Goal: Find specific page/section: Find specific page/section

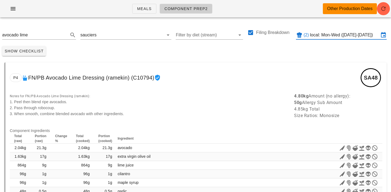
click at [316, 35] on input "local: Mon-Wed (Aug 11-Aug 13)" at bounding box center [344, 35] width 69 height 9
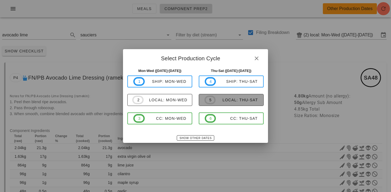
click at [230, 101] on div "local: Thu-Sat" at bounding box center [236, 100] width 42 height 4
type input "local: Thu-Sat (Aug 14-Aug 16)"
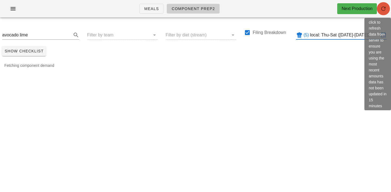
click at [384, 9] on icon "button" at bounding box center [383, 8] width 7 height 7
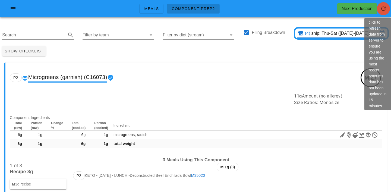
click at [381, 9] on icon "button" at bounding box center [383, 8] width 7 height 7
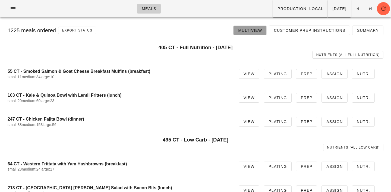
click at [245, 29] on span "Multiview" at bounding box center [250, 30] width 24 height 4
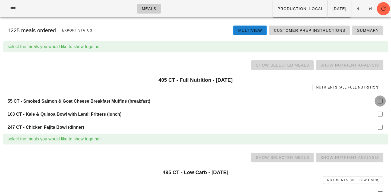
click at [378, 101] on div at bounding box center [379, 100] width 9 height 9
checkbox input "true"
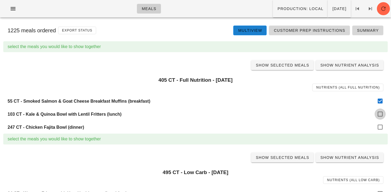
click at [378, 117] on div at bounding box center [379, 113] width 9 height 9
checkbox input "true"
click at [379, 127] on div at bounding box center [379, 126] width 9 height 9
checkbox input "true"
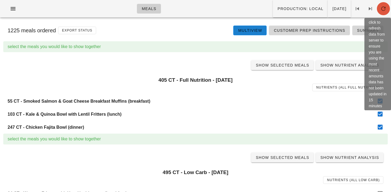
click at [385, 8] on icon "button" at bounding box center [383, 8] width 7 height 7
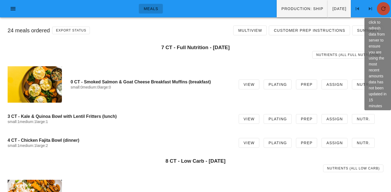
click at [382, 13] on button "button" at bounding box center [382, 8] width 13 height 13
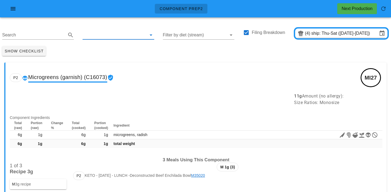
click at [92, 36] on input "text" at bounding box center [113, 35] width 63 height 9
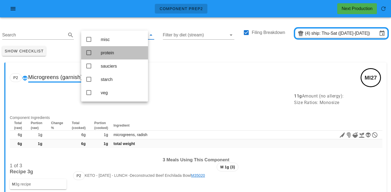
click at [107, 54] on div "protein" at bounding box center [122, 52] width 43 height 5
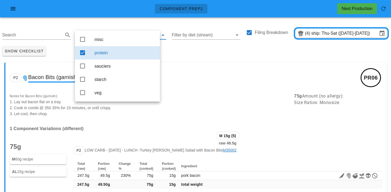
click at [173, 56] on div "Show Checklist" at bounding box center [195, 51] width 391 height 14
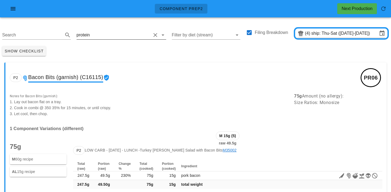
click at [112, 34] on input "text" at bounding box center [121, 35] width 60 height 9
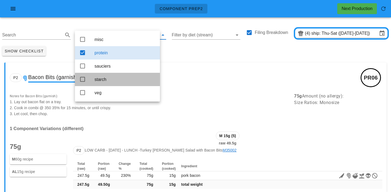
click at [106, 81] on div "starch" at bounding box center [124, 79] width 61 height 5
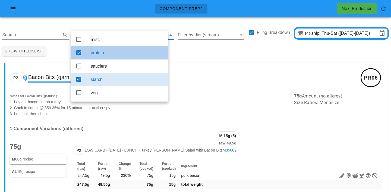
click at [110, 55] on div "protein" at bounding box center [127, 52] width 73 height 5
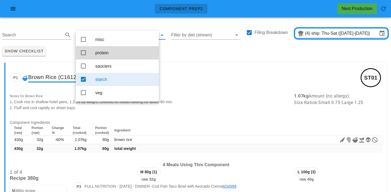
click at [172, 54] on div "Show Checklist" at bounding box center [195, 51] width 391 height 14
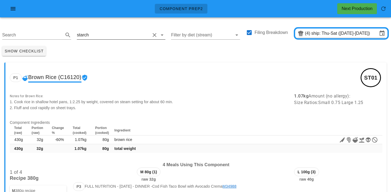
click at [101, 32] on input "text" at bounding box center [120, 35] width 60 height 9
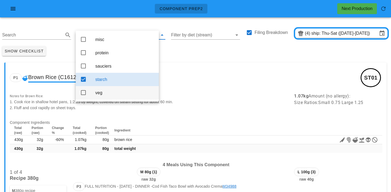
click at [96, 95] on div "veg" at bounding box center [124, 92] width 59 height 5
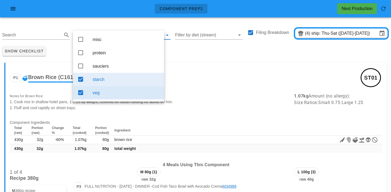
click at [104, 80] on div "starch" at bounding box center [125, 79] width 67 height 5
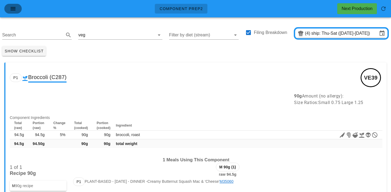
click at [11, 8] on icon "button" at bounding box center [13, 8] width 7 height 7
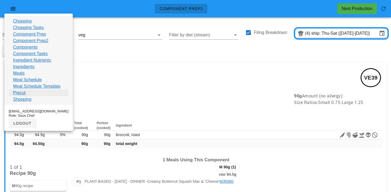
click at [18, 92] on link "Precut" at bounding box center [19, 93] width 12 height 7
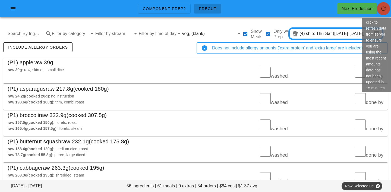
click at [387, 10] on span "button" at bounding box center [382, 8] width 13 height 7
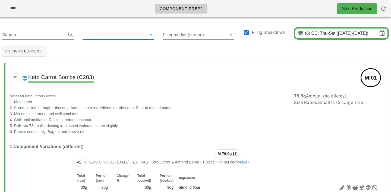
click at [91, 36] on input "text" at bounding box center [113, 35] width 63 height 9
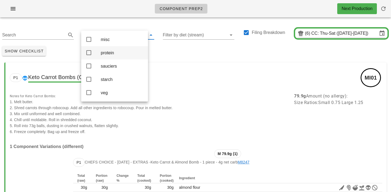
click at [104, 55] on div "protein" at bounding box center [122, 52] width 43 height 5
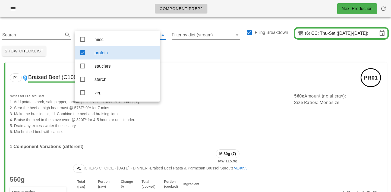
click at [279, 48] on div "Show Checklist" at bounding box center [195, 51] width 391 height 14
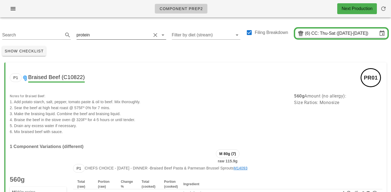
click at [94, 36] on input "text" at bounding box center [121, 35] width 60 height 9
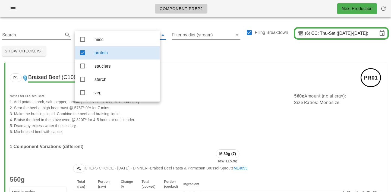
click at [107, 49] on div "protein" at bounding box center [124, 53] width 61 height 12
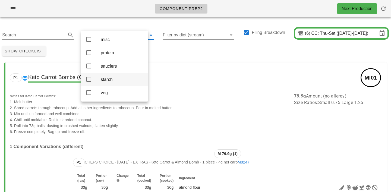
click at [113, 77] on div "starch" at bounding box center [122, 80] width 43 height 12
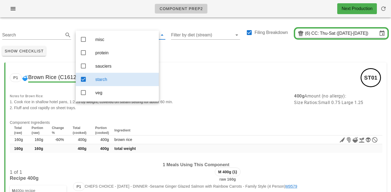
click at [179, 47] on div "Show Checklist" at bounding box center [195, 51] width 391 height 14
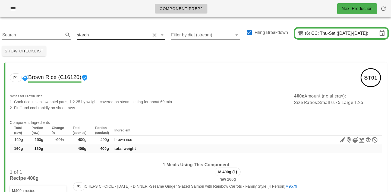
click at [96, 33] on input "text" at bounding box center [120, 35] width 60 height 9
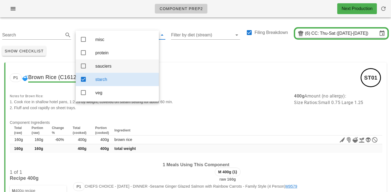
click at [100, 67] on div "sauciers" at bounding box center [124, 65] width 59 height 5
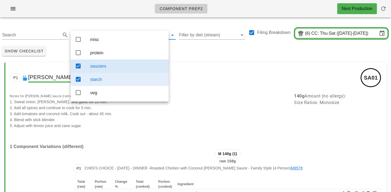
click at [112, 82] on div "starch" at bounding box center [127, 79] width 74 height 5
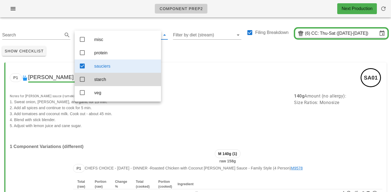
click at [185, 53] on div "Show Checklist" at bounding box center [195, 51] width 391 height 14
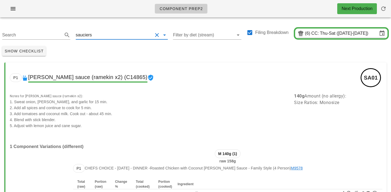
click at [100, 37] on input "text" at bounding box center [122, 35] width 59 height 9
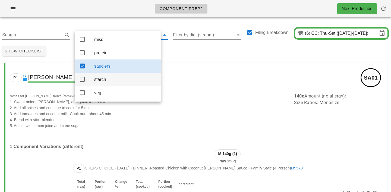
click at [108, 78] on div "starch" at bounding box center [125, 80] width 62 height 12
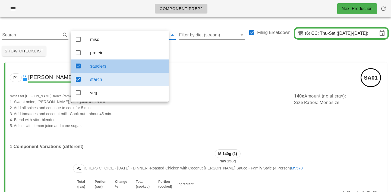
click at [111, 67] on div "sauciers" at bounding box center [127, 65] width 74 height 5
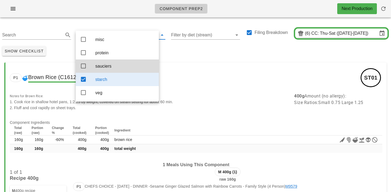
click at [111, 82] on div "starch" at bounding box center [124, 79] width 59 height 5
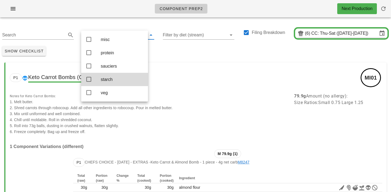
click at [111, 82] on div "starch" at bounding box center [122, 79] width 43 height 5
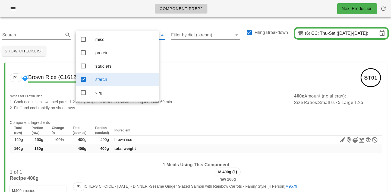
click at [183, 46] on div "Show Checklist" at bounding box center [195, 51] width 391 height 14
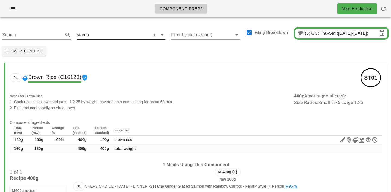
click at [95, 36] on input "text" at bounding box center [120, 35] width 60 height 9
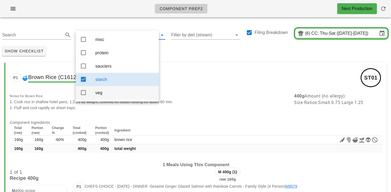
click at [99, 95] on div "veg" at bounding box center [124, 92] width 59 height 5
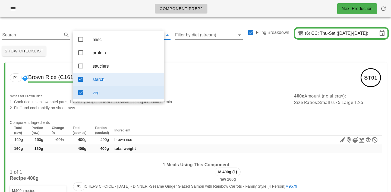
click at [113, 81] on div "starch" at bounding box center [125, 79] width 67 height 5
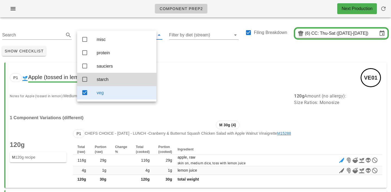
click at [185, 57] on div "Show Checklist" at bounding box center [195, 51] width 391 height 14
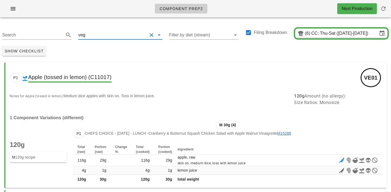
click at [97, 36] on input "text" at bounding box center [116, 35] width 61 height 9
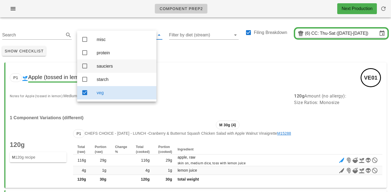
click at [102, 65] on div "sauciers" at bounding box center [124, 65] width 55 height 5
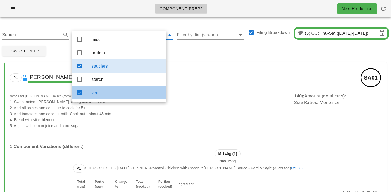
click at [109, 98] on div "veg" at bounding box center [126, 93] width 71 height 12
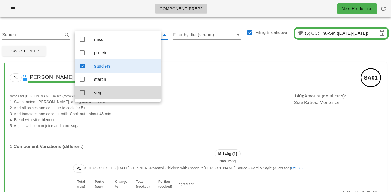
click at [195, 57] on div "Show Checklist" at bounding box center [195, 51] width 391 height 14
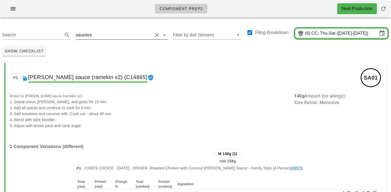
click at [104, 29] on div "sauciers" at bounding box center [122, 33] width 92 height 12
click at [103, 40] on div "Search sauciers Filter by diet (stream) Filing Breakdown (6) CC: Thu-Sat (Aug 1…" at bounding box center [195, 33] width 391 height 22
click at [101, 37] on input "text" at bounding box center [122, 35] width 59 height 9
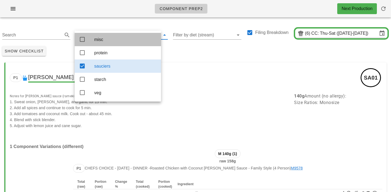
click at [103, 42] on div "misc" at bounding box center [125, 39] width 62 height 5
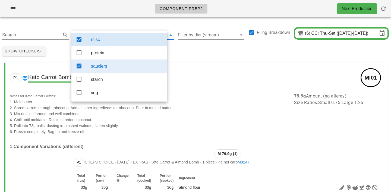
click at [113, 69] on div "sauciers" at bounding box center [127, 65] width 72 height 5
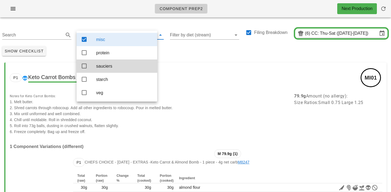
click at [168, 48] on div "Show Checklist" at bounding box center [195, 51] width 391 height 14
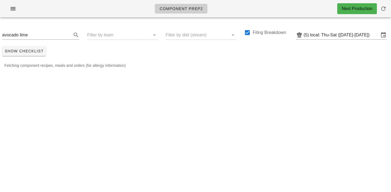
click at [13, 3] on div "Component Prep2 Next Production" at bounding box center [195, 8] width 391 height 17
click at [13, 9] on icon "button" at bounding box center [13, 8] width 7 height 7
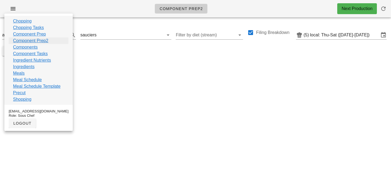
click at [29, 41] on link "Component Prep2" at bounding box center [30, 40] width 35 height 7
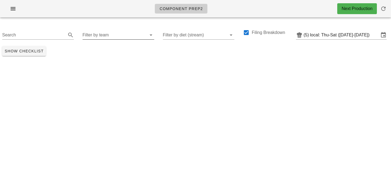
click at [96, 34] on input "Filter by team" at bounding box center [113, 35] width 63 height 9
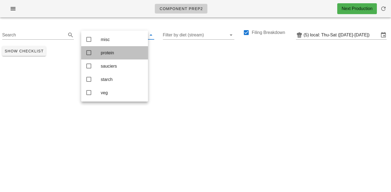
click at [101, 52] on div "protein" at bounding box center [122, 52] width 43 height 5
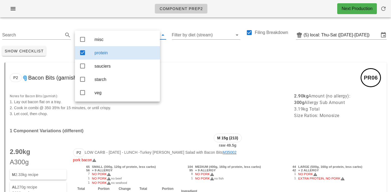
click at [179, 50] on div "Show Checklist" at bounding box center [195, 51] width 391 height 14
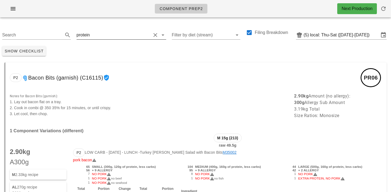
click at [97, 35] on input "text" at bounding box center [121, 35] width 60 height 9
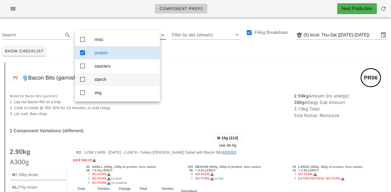
click at [102, 82] on div "starch" at bounding box center [124, 79] width 61 height 5
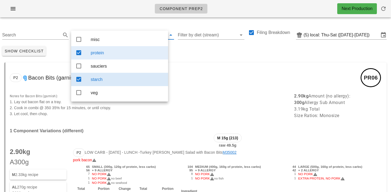
click at [106, 55] on div "protein" at bounding box center [127, 52] width 73 height 5
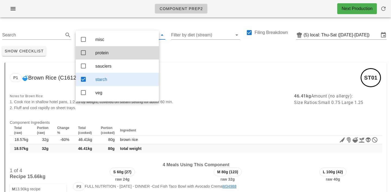
click at [120, 24] on div "Search starch Filter by diet (stream) Filing Breakdown (5) local: Thu-Sat (Aug …" at bounding box center [195, 33] width 391 height 22
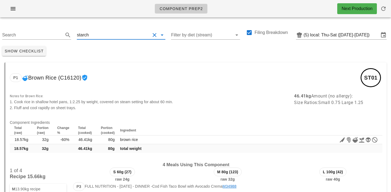
click at [99, 35] on input "text" at bounding box center [120, 35] width 60 height 9
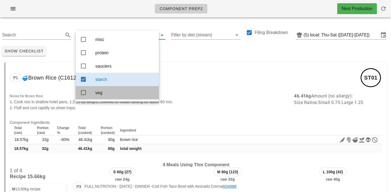
click at [99, 95] on div "veg" at bounding box center [124, 92] width 59 height 5
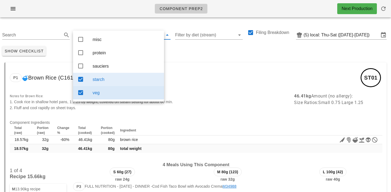
click at [102, 85] on div "starch" at bounding box center [125, 80] width 67 height 12
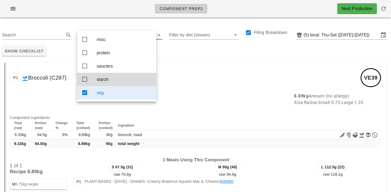
click at [171, 68] on div "P1 Broccoli (C287) VE39" at bounding box center [195, 77] width 381 height 30
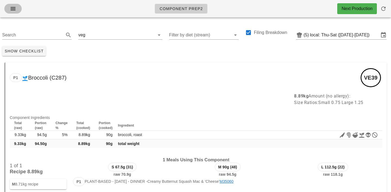
click at [13, 7] on icon "button" at bounding box center [13, 8] width 7 height 7
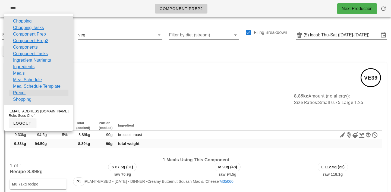
click at [18, 93] on link "Precut" at bounding box center [19, 93] width 12 height 7
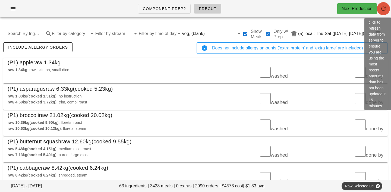
click at [384, 5] on icon "button" at bounding box center [383, 8] width 7 height 7
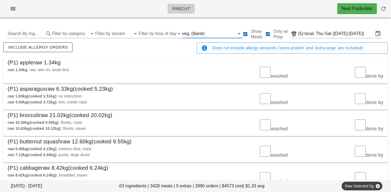
click at [206, 32] on input "text" at bounding box center [220, 33] width 29 height 9
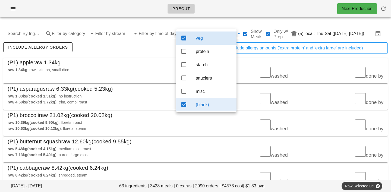
click at [204, 105] on div "(blank)" at bounding box center [214, 104] width 36 height 5
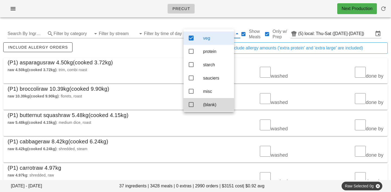
scroll to position [5, 0]
click at [140, 52] on div "include allergy orders" at bounding box center [98, 50] width 193 height 18
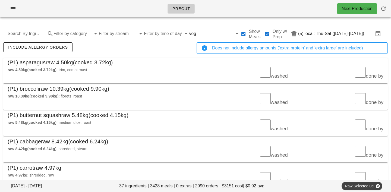
click at [190, 31] on div "veg" at bounding box center [192, 33] width 7 height 5
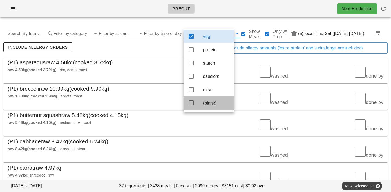
click at [211, 105] on div "(blank)" at bounding box center [216, 102] width 27 height 5
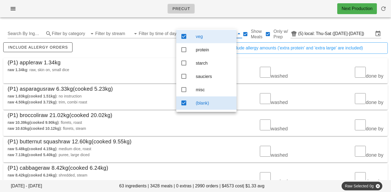
click at [205, 31] on div "veg" at bounding box center [214, 37] width 36 height 12
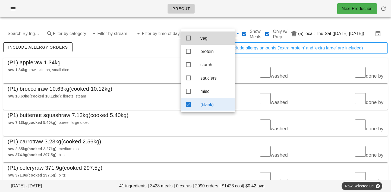
click at [116, 51] on div "include allergy orders" at bounding box center [98, 50] width 193 height 18
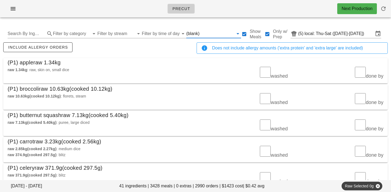
click at [200, 32] on input "text" at bounding box center [216, 33] width 33 height 9
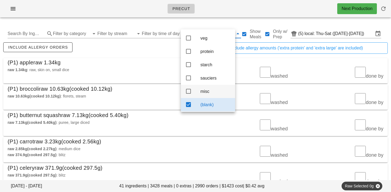
click at [202, 90] on div "misc" at bounding box center [215, 91] width 30 height 12
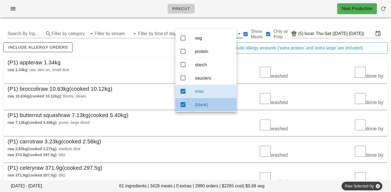
click at [200, 107] on div "(blank)" at bounding box center [213, 104] width 37 height 5
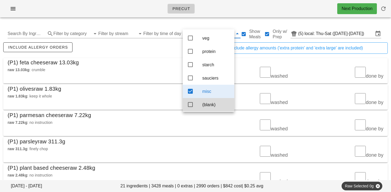
scroll to position [5, 0]
click at [135, 48] on div "include allergy orders" at bounding box center [98, 50] width 193 height 18
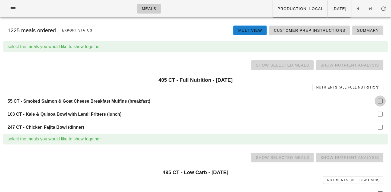
click at [379, 100] on div at bounding box center [379, 100] width 9 height 9
checkbox input "true"
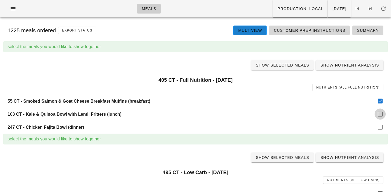
click at [379, 114] on div at bounding box center [379, 113] width 9 height 9
checkbox input "true"
click at [379, 123] on div at bounding box center [379, 126] width 9 height 9
checkbox input "true"
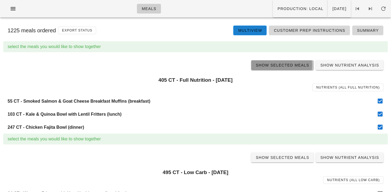
click at [282, 68] on link "Show Selected Meals" at bounding box center [282, 65] width 62 height 10
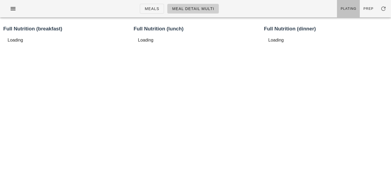
click at [344, 12] on link "Plating" at bounding box center [348, 8] width 23 height 17
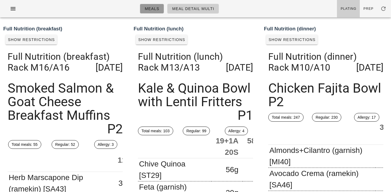
click at [160, 4] on link "Meals" at bounding box center [152, 9] width 24 height 10
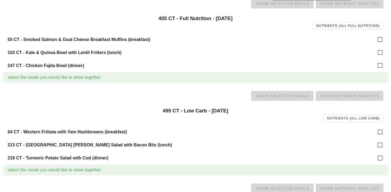
scroll to position [69, 0]
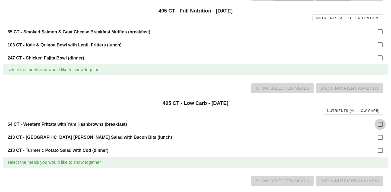
click at [380, 121] on div at bounding box center [379, 124] width 9 height 9
checkbox input "true"
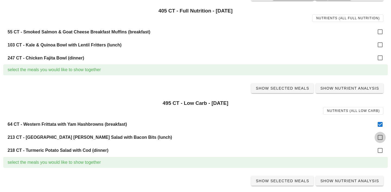
click at [380, 139] on div at bounding box center [379, 137] width 9 height 9
checkbox input "true"
click at [380, 150] on div at bounding box center [379, 150] width 9 height 9
checkbox input "true"
click at [279, 89] on span "Show Selected Meals" at bounding box center [282, 88] width 54 height 4
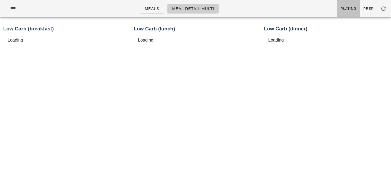
click at [351, 6] on link "Plating" at bounding box center [348, 8] width 23 height 17
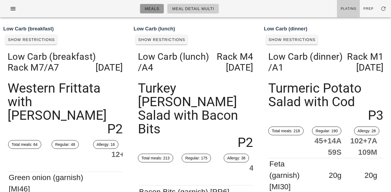
click at [152, 5] on link "Meals" at bounding box center [152, 9] width 24 height 10
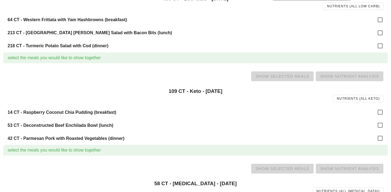
scroll to position [179, 0]
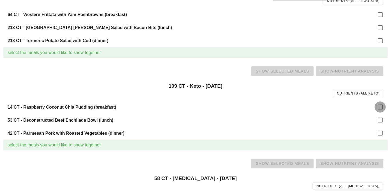
click at [380, 105] on div at bounding box center [379, 106] width 9 height 9
checkbox input "true"
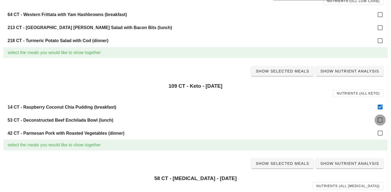
click at [380, 120] on div at bounding box center [379, 119] width 9 height 9
checkbox input "true"
click at [380, 132] on div at bounding box center [379, 132] width 9 height 9
checkbox input "true"
click at [283, 74] on link "Show Selected Meals" at bounding box center [282, 71] width 62 height 10
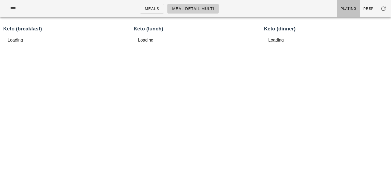
click at [349, 5] on link "Plating" at bounding box center [348, 8] width 23 height 17
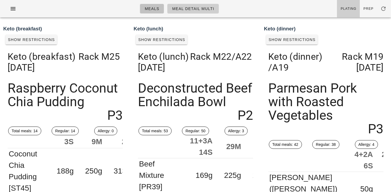
click at [160, 11] on link "Meals" at bounding box center [152, 9] width 24 height 10
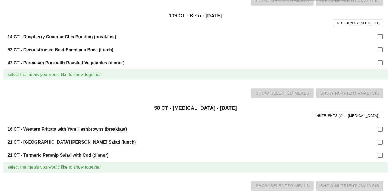
scroll to position [260, 0]
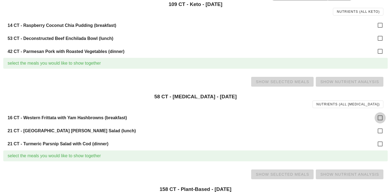
click at [380, 118] on div at bounding box center [379, 117] width 9 height 9
checkbox input "true"
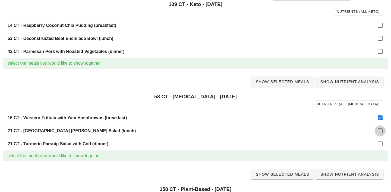
click at [380, 132] on div at bounding box center [379, 130] width 9 height 9
checkbox input "true"
click at [379, 142] on div at bounding box center [379, 143] width 9 height 9
checkbox input "true"
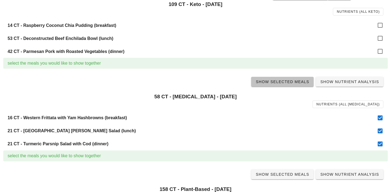
click at [286, 82] on span "Show Selected Meals" at bounding box center [282, 81] width 54 height 4
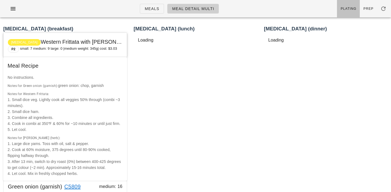
click at [353, 7] on span "Plating" at bounding box center [348, 9] width 16 height 4
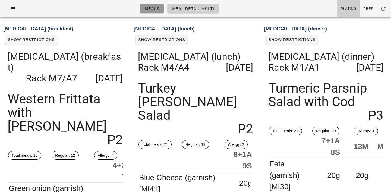
click at [159, 8] on span "Meals" at bounding box center [151, 9] width 15 height 4
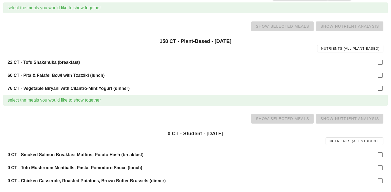
scroll to position [409, 0]
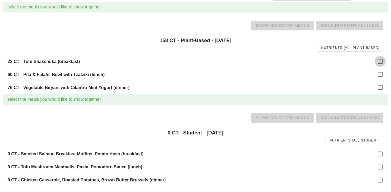
click at [382, 59] on div at bounding box center [379, 61] width 9 height 9
checkbox input "true"
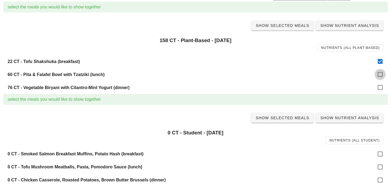
click at [381, 79] on div at bounding box center [379, 74] width 9 height 9
checkbox input "true"
click at [379, 87] on div at bounding box center [379, 87] width 9 height 9
checkbox input "true"
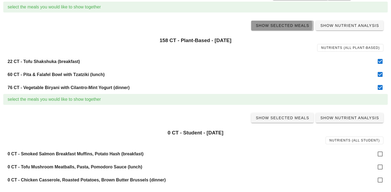
click at [290, 28] on link "Show Selected Meals" at bounding box center [282, 26] width 62 height 10
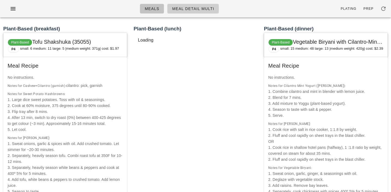
click at [156, 11] on span "Meals" at bounding box center [151, 9] width 15 height 4
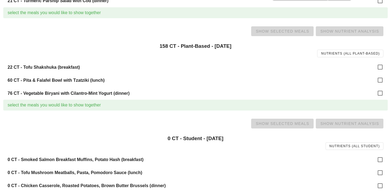
scroll to position [409, 0]
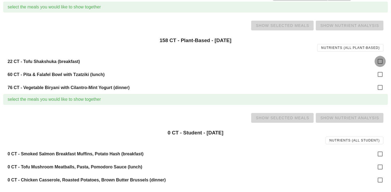
click at [378, 61] on div at bounding box center [379, 61] width 9 height 9
checkbox input "true"
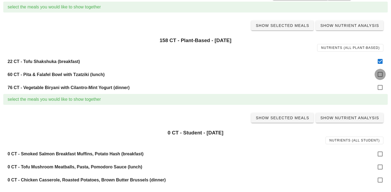
click at [378, 71] on div at bounding box center [379, 74] width 9 height 9
checkbox input "true"
click at [379, 83] on div at bounding box center [379, 87] width 9 height 9
checkbox input "true"
click at [282, 27] on span "Show Selected Meals" at bounding box center [282, 25] width 54 height 4
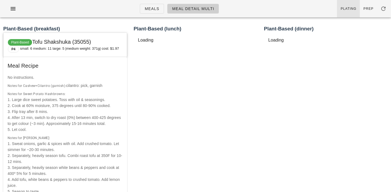
click at [348, 9] on span "Plating" at bounding box center [348, 9] width 16 height 4
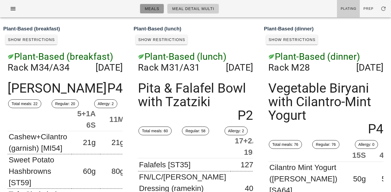
click at [151, 4] on link "Meals" at bounding box center [152, 9] width 24 height 10
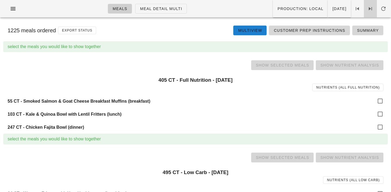
click at [370, 9] on icon at bounding box center [370, 8] width 7 height 7
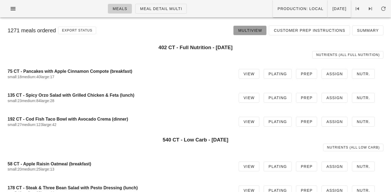
click at [254, 29] on span "Multiview" at bounding box center [250, 30] width 24 height 4
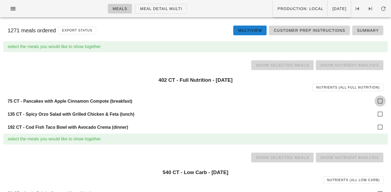
click at [378, 100] on div at bounding box center [379, 100] width 9 height 9
checkbox input "true"
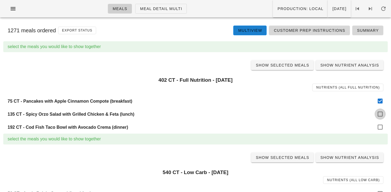
click at [378, 114] on div at bounding box center [379, 113] width 9 height 9
checkbox input "true"
click at [379, 126] on div at bounding box center [379, 126] width 9 height 9
checkbox input "true"
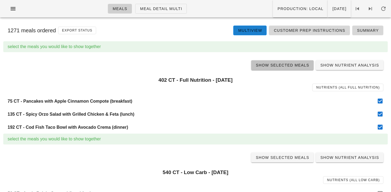
click at [285, 65] on span "Show Selected Meals" at bounding box center [282, 65] width 54 height 4
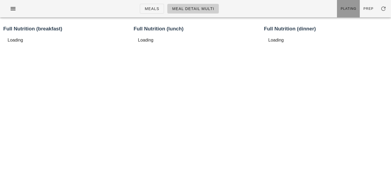
click at [345, 7] on span "Plating" at bounding box center [348, 9] width 16 height 4
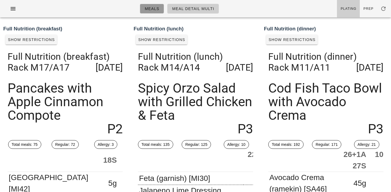
click at [159, 9] on span "Meals" at bounding box center [151, 9] width 15 height 4
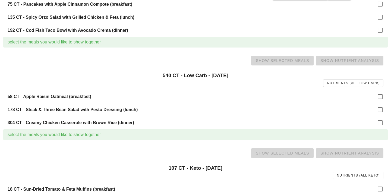
scroll to position [103, 0]
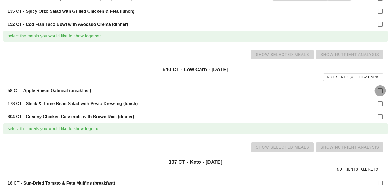
click at [380, 87] on div at bounding box center [379, 90] width 9 height 9
checkbox input "true"
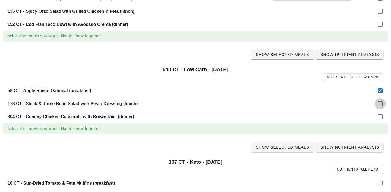
click at [380, 102] on div at bounding box center [379, 103] width 9 height 9
checkbox input "true"
click at [379, 121] on div at bounding box center [379, 116] width 9 height 9
checkbox input "true"
click at [285, 54] on span "Show Selected Meals" at bounding box center [282, 54] width 54 height 4
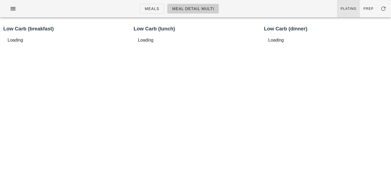
click at [350, 7] on span "Plating" at bounding box center [348, 9] width 16 height 4
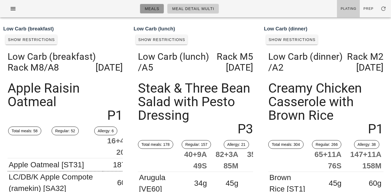
click at [152, 9] on span "Meals" at bounding box center [151, 9] width 15 height 4
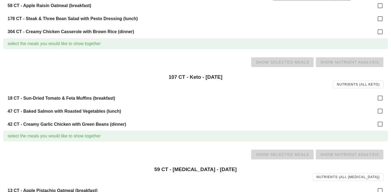
scroll to position [188, 0]
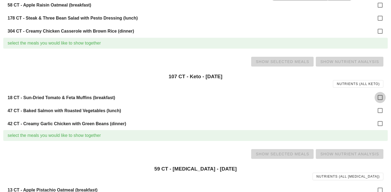
click at [379, 97] on div at bounding box center [379, 97] width 9 height 9
checkbox input "true"
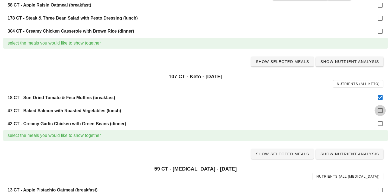
click at [379, 111] on div at bounding box center [379, 110] width 9 height 9
checkbox input "true"
click at [381, 126] on div at bounding box center [379, 123] width 9 height 9
checkbox input "true"
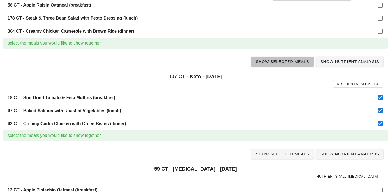
click at [276, 61] on span "Show Selected Meals" at bounding box center [282, 61] width 54 height 4
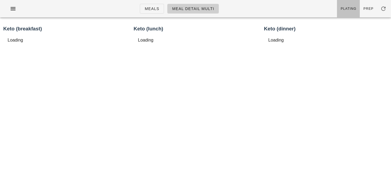
click at [349, 8] on span "Plating" at bounding box center [348, 9] width 16 height 4
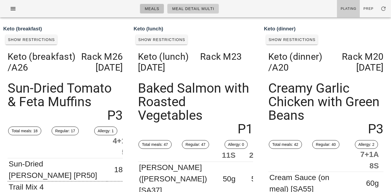
click at [147, 8] on span "Meals" at bounding box center [151, 9] width 15 height 4
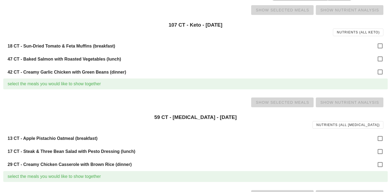
scroll to position [277, 0]
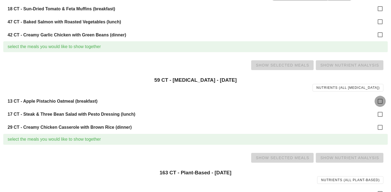
click at [378, 101] on div at bounding box center [379, 101] width 9 height 9
checkbox input "true"
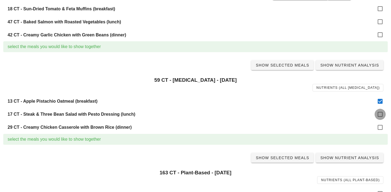
click at [379, 114] on div at bounding box center [379, 114] width 9 height 9
checkbox input "true"
click at [379, 125] on div at bounding box center [379, 127] width 9 height 9
checkbox input "true"
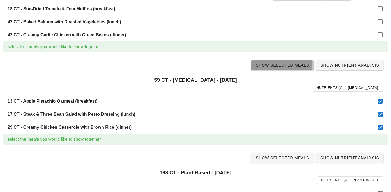
click at [281, 62] on link "Show Selected Meals" at bounding box center [282, 65] width 62 height 10
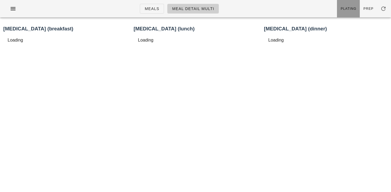
click at [350, 6] on link "Plating" at bounding box center [348, 8] width 23 height 17
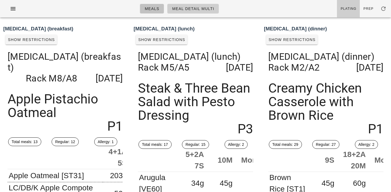
click at [149, 9] on span "Meals" at bounding box center [151, 9] width 15 height 4
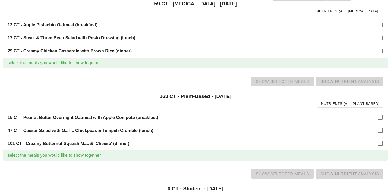
scroll to position [354, 0]
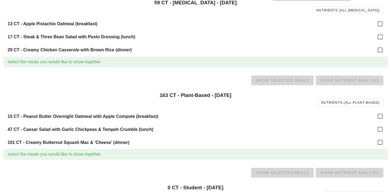
click at [385, 114] on div "15 CT - Peanut Butter Overnight Oatmeal with Apple Compote (breakfast)" at bounding box center [195, 116] width 384 height 13
click at [379, 116] on div at bounding box center [379, 115] width 9 height 9
checkbox input "true"
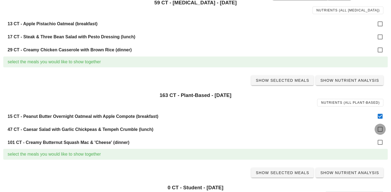
click at [379, 125] on div at bounding box center [379, 128] width 9 height 9
checkbox input "true"
click at [379, 141] on div at bounding box center [379, 142] width 9 height 9
checkbox input "true"
click at [287, 81] on span "Show Selected Meals" at bounding box center [282, 80] width 54 height 4
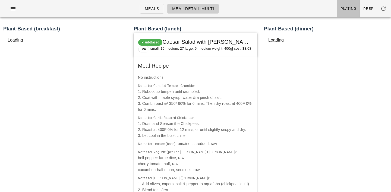
click at [349, 8] on span "Plating" at bounding box center [348, 9] width 16 height 4
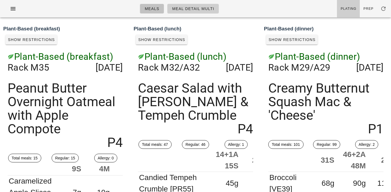
click at [158, 7] on span "Meals" at bounding box center [151, 9] width 15 height 4
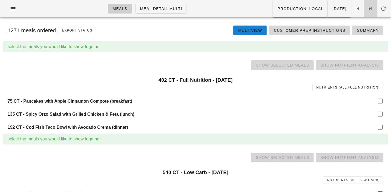
click at [370, 8] on icon at bounding box center [370, 8] width 7 height 7
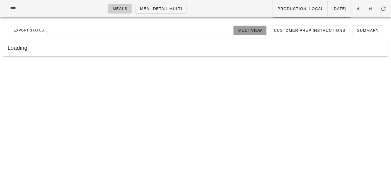
click at [252, 28] on span "Multiview" at bounding box center [250, 30] width 24 height 4
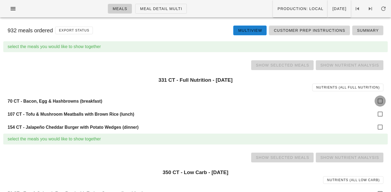
click at [383, 98] on div at bounding box center [379, 100] width 9 height 9
checkbox input "true"
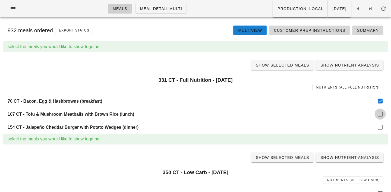
click at [382, 113] on div at bounding box center [379, 113] width 9 height 9
checkbox input "true"
click at [379, 126] on div at bounding box center [379, 126] width 9 height 9
checkbox input "true"
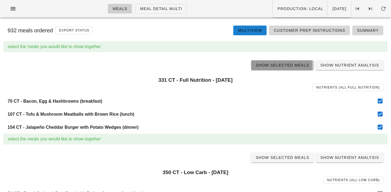
click at [287, 65] on span "Show Selected Meals" at bounding box center [282, 65] width 54 height 4
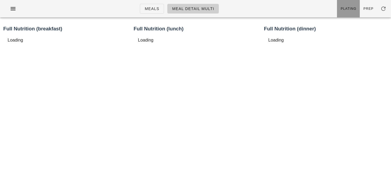
click at [344, 8] on span "Plating" at bounding box center [348, 9] width 16 height 4
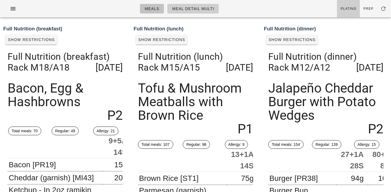
click at [156, 8] on span "Meals" at bounding box center [151, 9] width 15 height 4
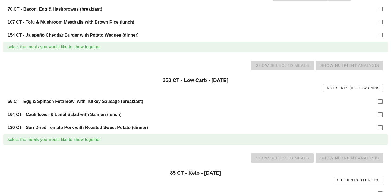
scroll to position [96, 0]
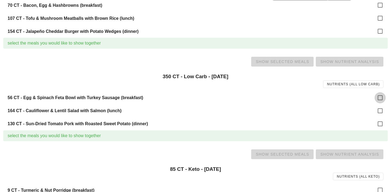
click at [381, 98] on div at bounding box center [379, 97] width 9 height 9
checkbox input "true"
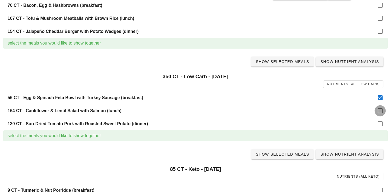
click at [381, 113] on div at bounding box center [379, 110] width 9 height 9
checkbox input "true"
click at [381, 129] on div "130 CT - Sun-Dried Tomato Pork with Roasted Sweet Potato (dinner)" at bounding box center [195, 123] width 384 height 13
click at [380, 123] on div at bounding box center [379, 123] width 9 height 9
checkbox input "true"
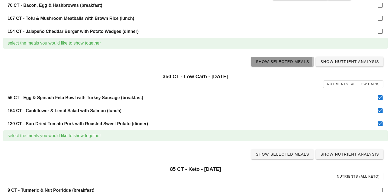
click at [290, 63] on span "Show Selected Meals" at bounding box center [282, 61] width 54 height 4
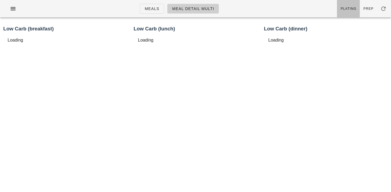
click at [348, 7] on span "Plating" at bounding box center [348, 9] width 16 height 4
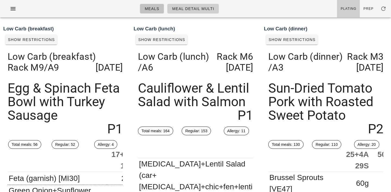
click at [155, 9] on span "Meals" at bounding box center [151, 9] width 15 height 4
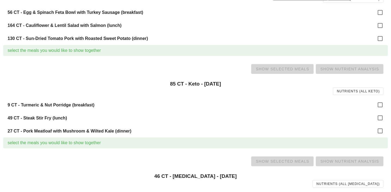
scroll to position [181, 0]
click at [379, 101] on div at bounding box center [379, 104] width 9 height 9
checkbox input "true"
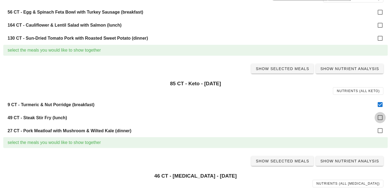
click at [380, 118] on div at bounding box center [379, 117] width 9 height 9
checkbox input "true"
click at [380, 129] on div at bounding box center [379, 130] width 9 height 9
checkbox input "true"
click at [289, 69] on span "Show Selected Meals" at bounding box center [282, 68] width 54 height 4
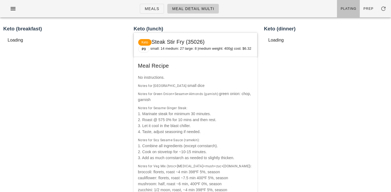
click at [349, 10] on span "Plating" at bounding box center [348, 9] width 16 height 4
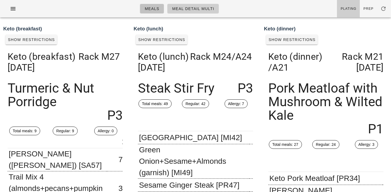
click at [158, 9] on span "Meals" at bounding box center [151, 9] width 15 height 4
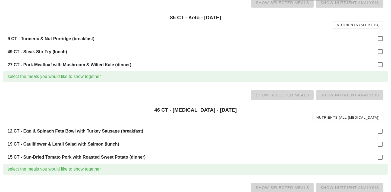
scroll to position [250, 0]
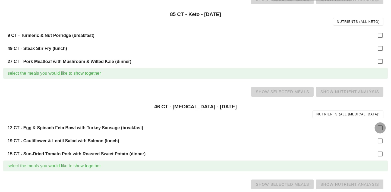
click at [379, 129] on div at bounding box center [379, 127] width 9 height 9
checkbox input "true"
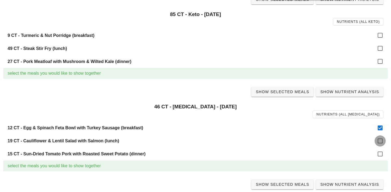
click at [379, 142] on div at bounding box center [379, 140] width 9 height 9
checkbox input "true"
click at [379, 152] on div at bounding box center [379, 153] width 9 height 9
checkbox input "true"
click at [284, 90] on span "Show Selected Meals" at bounding box center [282, 92] width 54 height 4
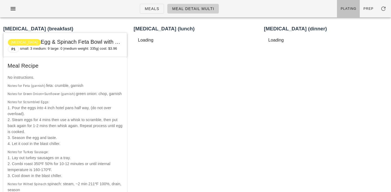
click at [356, 7] on span "Plating" at bounding box center [348, 9] width 16 height 4
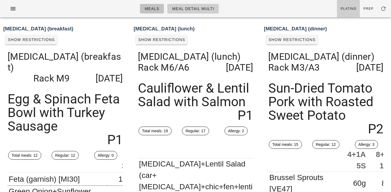
click at [159, 12] on link "Meals" at bounding box center [152, 9] width 24 height 10
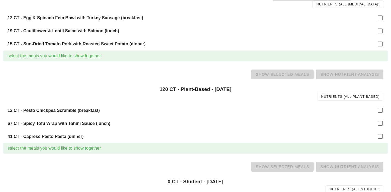
scroll to position [373, 0]
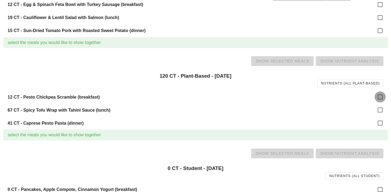
click at [382, 100] on div at bounding box center [379, 96] width 9 height 9
checkbox input "true"
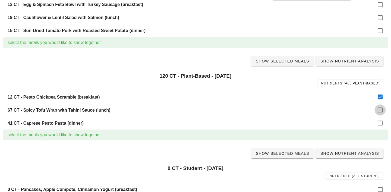
click at [379, 112] on div at bounding box center [379, 109] width 9 height 9
checkbox input "true"
click at [379, 120] on div at bounding box center [379, 122] width 9 height 9
checkbox input "true"
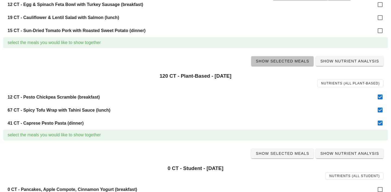
click at [278, 59] on span "Show Selected Meals" at bounding box center [282, 61] width 54 height 4
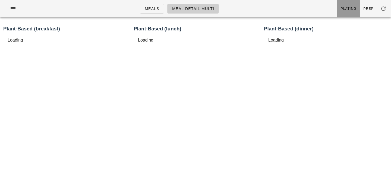
click at [348, 9] on span "Plating" at bounding box center [348, 9] width 16 height 4
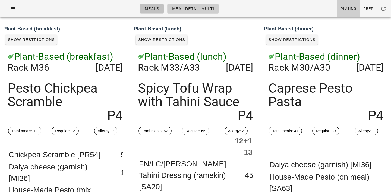
click at [154, 9] on span "Meals" at bounding box center [151, 9] width 15 height 4
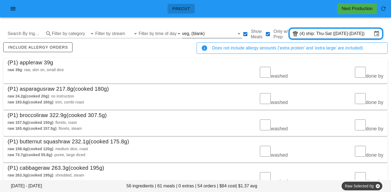
click at [197, 33] on div "(blank)" at bounding box center [197, 33] width 13 height 5
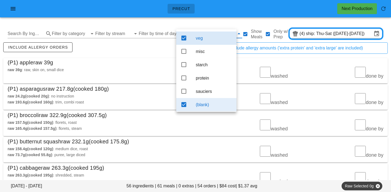
click at [203, 106] on div "(blank)" at bounding box center [214, 104] width 36 height 5
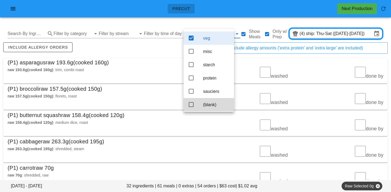
scroll to position [5, 0]
click at [145, 54] on div "include allergy orders" at bounding box center [98, 50] width 193 height 18
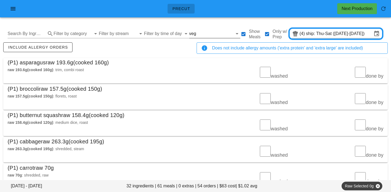
click at [199, 32] on input "text" at bounding box center [214, 33] width 35 height 9
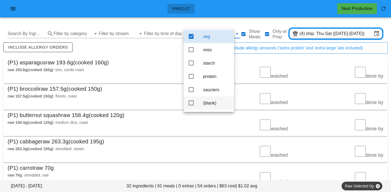
click at [212, 99] on div "(blank)" at bounding box center [216, 103] width 27 height 12
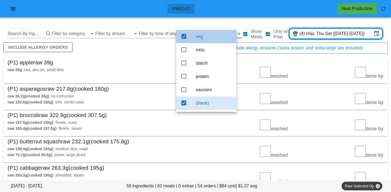
click at [199, 36] on div "veg" at bounding box center [214, 37] width 36 height 12
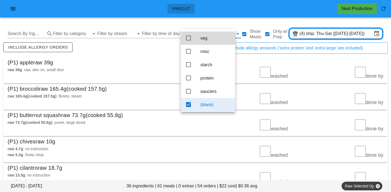
click at [152, 44] on div "include allergy orders" at bounding box center [98, 50] width 193 height 18
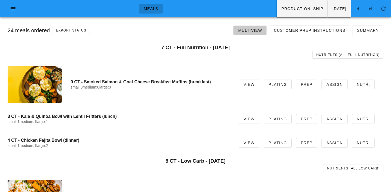
click at [256, 31] on span "Multiview" at bounding box center [250, 30] width 24 height 4
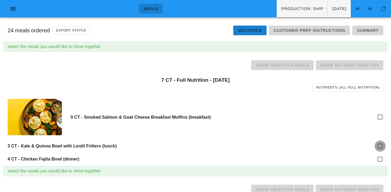
click at [379, 143] on div at bounding box center [379, 145] width 9 height 9
checkbox input "true"
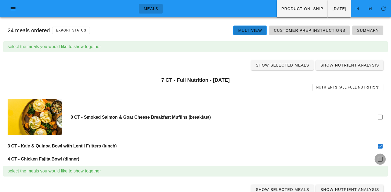
click at [384, 160] on div at bounding box center [379, 158] width 9 height 9
checkbox input "true"
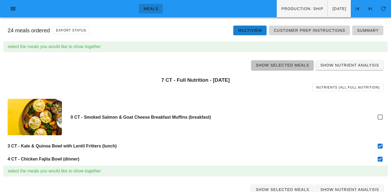
click at [287, 65] on span "Show Selected Meals" at bounding box center [282, 65] width 54 height 4
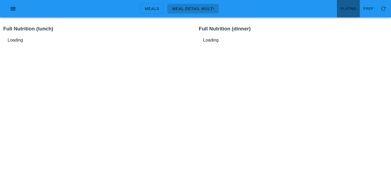
click at [352, 10] on span "Plating" at bounding box center [348, 9] width 16 height 4
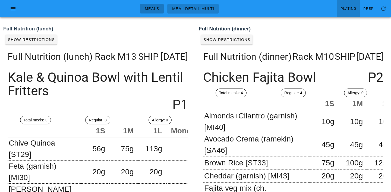
click at [151, 10] on span "Meals" at bounding box center [151, 9] width 15 height 4
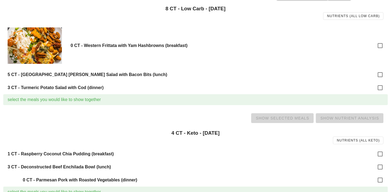
scroll to position [197, 0]
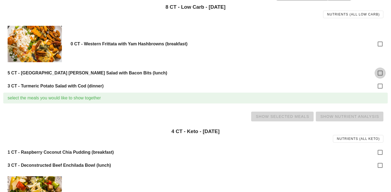
click at [379, 70] on div at bounding box center [379, 72] width 9 height 9
checkbox input "true"
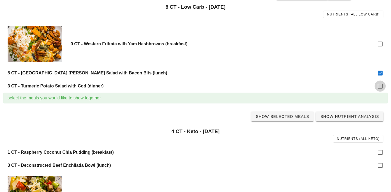
click at [381, 86] on div at bounding box center [379, 85] width 9 height 9
checkbox input "true"
click at [278, 114] on span "Show Selected Meals" at bounding box center [282, 116] width 54 height 4
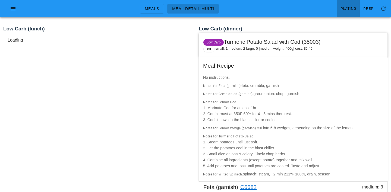
click at [346, 11] on link "Plating" at bounding box center [348, 8] width 23 height 17
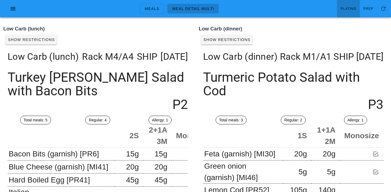
click at [148, 3] on ul "Meals Meal Detail Multi" at bounding box center [179, 9] width 92 height 20
click at [149, 5] on link "Meals" at bounding box center [152, 9] width 24 height 10
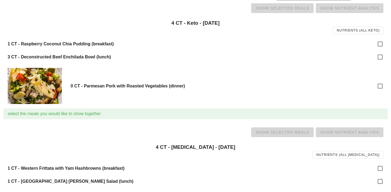
scroll to position [310, 0]
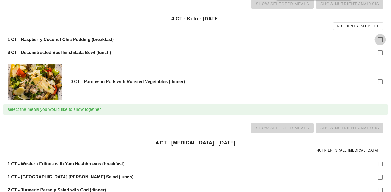
click at [381, 39] on div at bounding box center [379, 39] width 9 height 9
checkbox input "true"
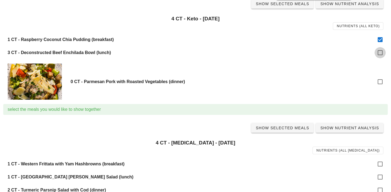
click at [381, 54] on div at bounding box center [379, 52] width 9 height 9
checkbox input "true"
click at [290, 2] on span "Show Selected Meals" at bounding box center [282, 4] width 54 height 4
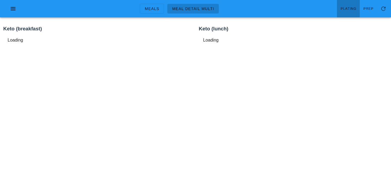
click at [347, 8] on span "Plating" at bounding box center [348, 9] width 16 height 4
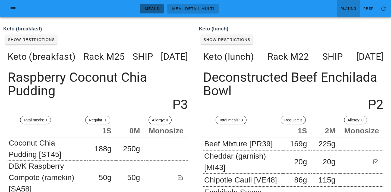
click at [151, 8] on span "Meals" at bounding box center [151, 9] width 15 height 4
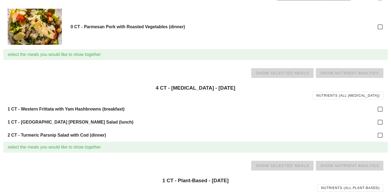
scroll to position [365, 0]
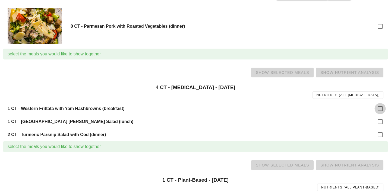
click at [383, 107] on div at bounding box center [379, 108] width 9 height 9
checkbox input "true"
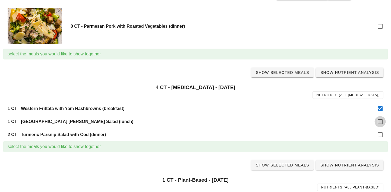
click at [382, 124] on div at bounding box center [379, 121] width 9 height 9
checkbox input "true"
click at [380, 133] on div at bounding box center [379, 134] width 9 height 9
checkbox input "true"
click at [288, 74] on span "Show Selected Meals" at bounding box center [282, 72] width 54 height 4
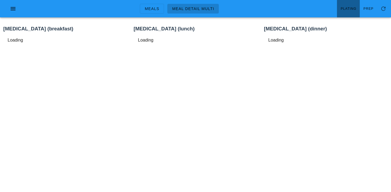
click at [352, 7] on span "Plating" at bounding box center [348, 9] width 16 height 4
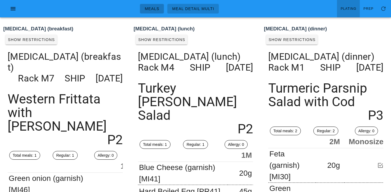
click at [155, 12] on link "Meals" at bounding box center [152, 9] width 24 height 10
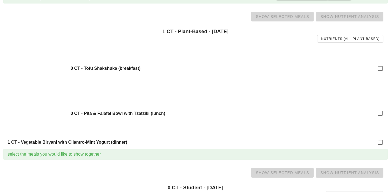
scroll to position [514, 0]
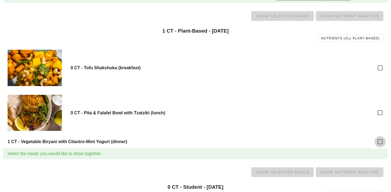
click at [378, 141] on div at bounding box center [379, 141] width 9 height 9
checkbox input "true"
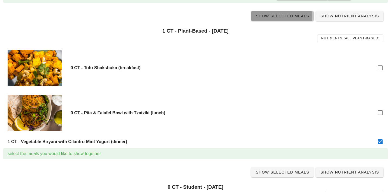
click at [273, 16] on span "Show Selected Meals" at bounding box center [282, 16] width 54 height 4
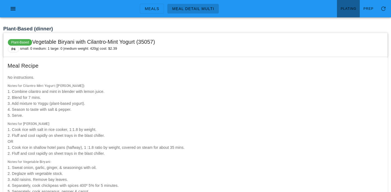
click at [353, 8] on span "Plating" at bounding box center [348, 9] width 16 height 4
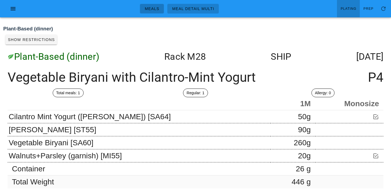
click at [149, 9] on span "Meals" at bounding box center [151, 9] width 15 height 4
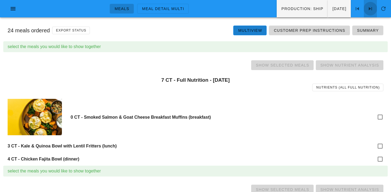
click at [370, 8] on icon at bounding box center [370, 8] width 7 height 7
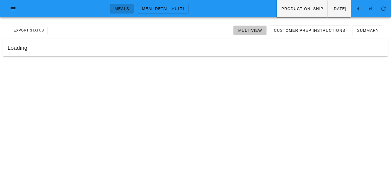
click at [253, 30] on span "Multiview" at bounding box center [250, 30] width 24 height 4
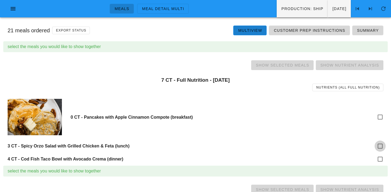
click at [381, 145] on div at bounding box center [379, 145] width 9 height 9
checkbox input "true"
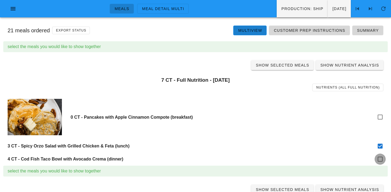
click at [379, 161] on div at bounding box center [379, 158] width 9 height 9
checkbox input "true"
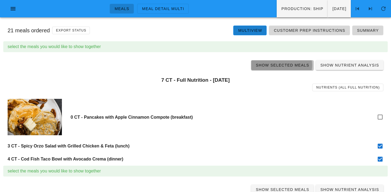
click at [284, 61] on link "Show Selected Meals" at bounding box center [282, 65] width 62 height 10
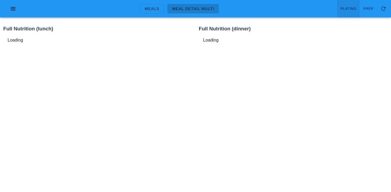
click at [348, 7] on span "Plating" at bounding box center [348, 9] width 16 height 4
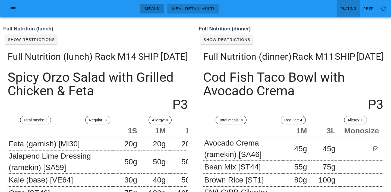
click at [152, 9] on span "Meals" at bounding box center [151, 9] width 15 height 4
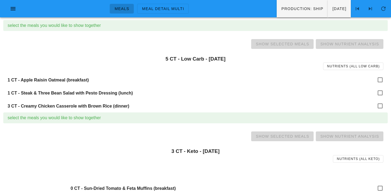
scroll to position [143, 0]
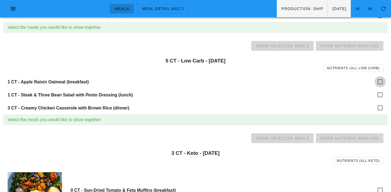
click at [378, 81] on div at bounding box center [379, 81] width 9 height 9
checkbox input "true"
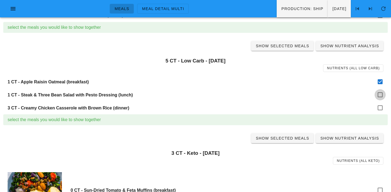
click at [379, 93] on div at bounding box center [379, 94] width 9 height 9
checkbox input "true"
click at [380, 111] on div at bounding box center [379, 107] width 9 height 9
checkbox input "true"
click at [279, 45] on span "Show Selected Meals" at bounding box center [282, 46] width 54 height 4
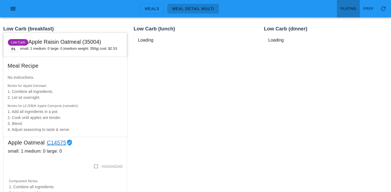
click at [342, 10] on span "Plating" at bounding box center [348, 9] width 16 height 4
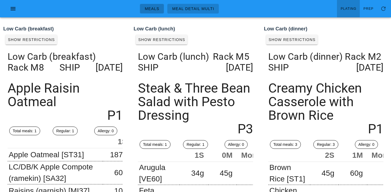
click at [154, 9] on span "Meals" at bounding box center [151, 9] width 15 height 4
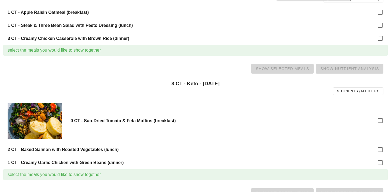
scroll to position [213, 0]
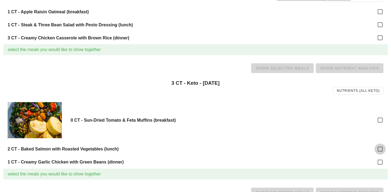
click at [378, 151] on div at bounding box center [379, 148] width 9 height 9
checkbox input "true"
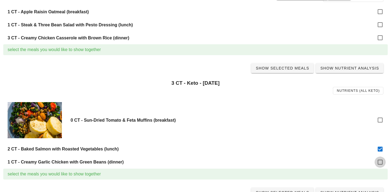
click at [379, 162] on div at bounding box center [379, 161] width 9 height 9
checkbox input "true"
click at [279, 68] on span "Show Selected Meals" at bounding box center [282, 68] width 54 height 4
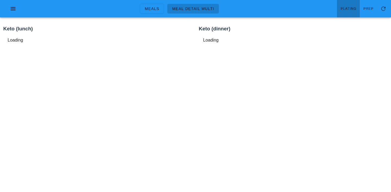
click at [353, 3] on link "Plating" at bounding box center [348, 8] width 23 height 17
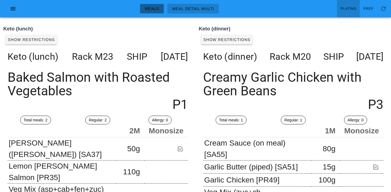
click at [152, 9] on span "Meals" at bounding box center [151, 9] width 15 height 4
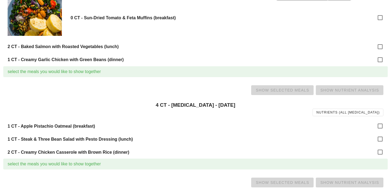
scroll to position [320, 0]
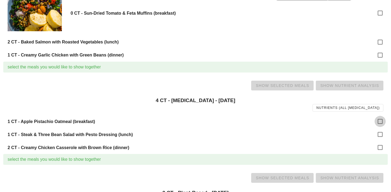
click at [381, 119] on div at bounding box center [379, 121] width 9 height 9
checkbox input "true"
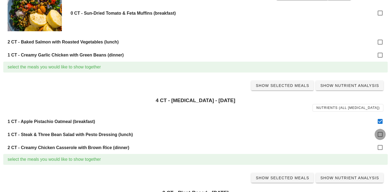
click at [380, 133] on div at bounding box center [379, 134] width 9 height 9
checkbox input "true"
click at [380, 149] on div at bounding box center [379, 147] width 9 height 9
checkbox input "true"
click at [290, 90] on div "Show Selected Meals Show Nutrient Analysis" at bounding box center [195, 85] width 384 height 17
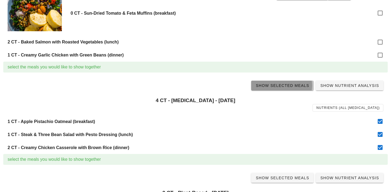
click at [285, 84] on span "Show Selected Meals" at bounding box center [282, 85] width 54 height 4
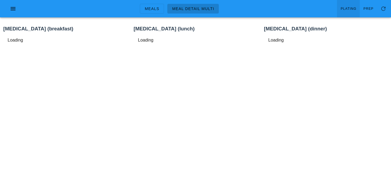
click at [348, 10] on span "Plating" at bounding box center [348, 9] width 16 height 4
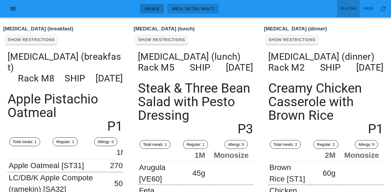
click at [151, 9] on span "Meals" at bounding box center [151, 9] width 15 height 4
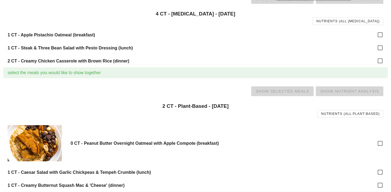
scroll to position [413, 0]
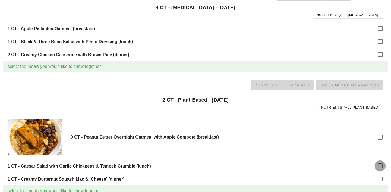
click at [381, 164] on div at bounding box center [379, 165] width 9 height 9
checkbox input "true"
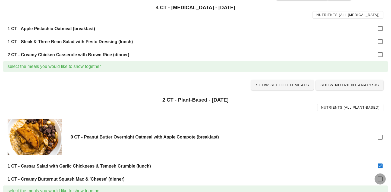
click at [381, 176] on div at bounding box center [379, 178] width 9 height 9
checkbox input "true"
click at [293, 86] on span "Show Selected Meals" at bounding box center [282, 85] width 54 height 4
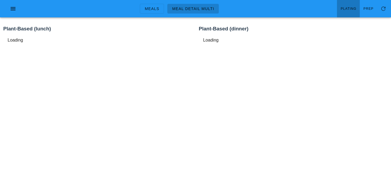
click at [346, 9] on span "Plating" at bounding box center [348, 9] width 16 height 4
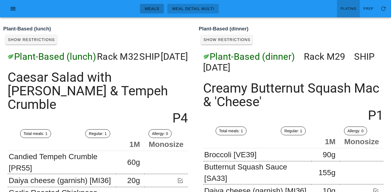
click at [154, 7] on span "Meals" at bounding box center [151, 9] width 15 height 4
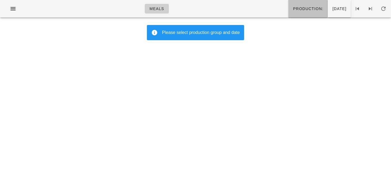
click at [292, 11] on span "Production:" at bounding box center [307, 9] width 31 height 4
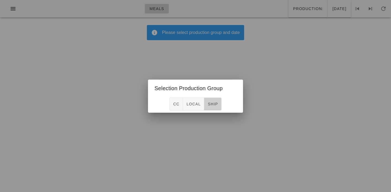
click at [221, 104] on button "ship" at bounding box center [212, 103] width 17 height 13
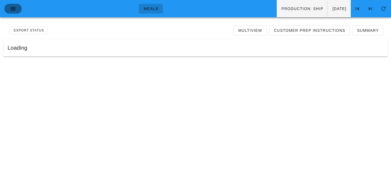
click at [16, 7] on icon "button" at bounding box center [13, 8] width 7 height 7
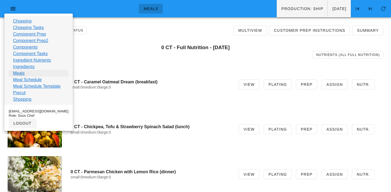
click at [20, 74] on link "Meals" at bounding box center [19, 73] width 12 height 7
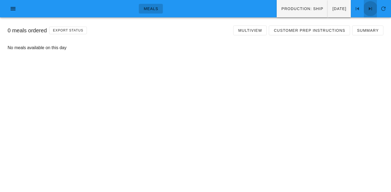
click at [371, 10] on icon at bounding box center [370, 8] width 7 height 7
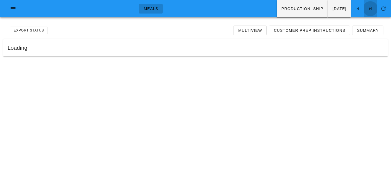
click at [371, 10] on icon at bounding box center [370, 8] width 7 height 7
click at [248, 28] on span "Multiview" at bounding box center [250, 30] width 24 height 4
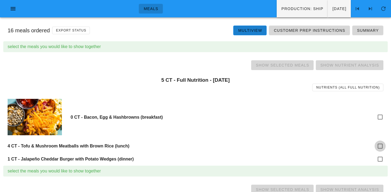
click at [379, 143] on div at bounding box center [379, 145] width 9 height 9
checkbox input "true"
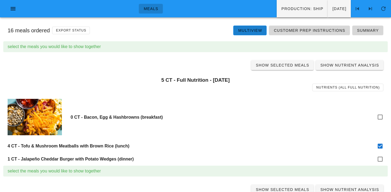
click at [382, 168] on div "select the meals you would like to show together" at bounding box center [195, 171] width 375 height 7
click at [381, 158] on div at bounding box center [379, 158] width 9 height 9
checkbox input "true"
click at [289, 64] on span "Show Selected Meals" at bounding box center [282, 65] width 54 height 4
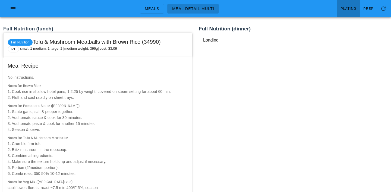
click at [352, 5] on link "Plating" at bounding box center [348, 8] width 23 height 17
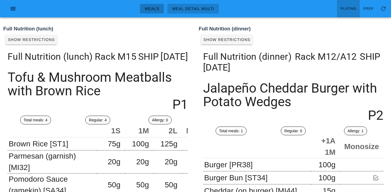
click at [152, 9] on span "Meals" at bounding box center [151, 9] width 15 height 4
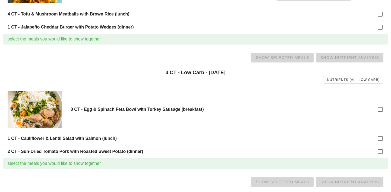
scroll to position [135, 0]
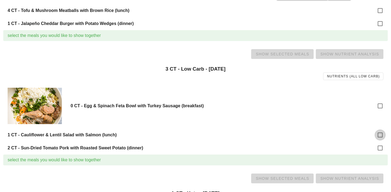
click at [382, 135] on div at bounding box center [379, 134] width 9 height 9
checkbox input "true"
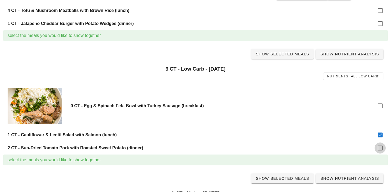
click at [382, 145] on div at bounding box center [379, 147] width 9 height 9
checkbox input "true"
click at [290, 52] on span "Show Selected Meals" at bounding box center [282, 54] width 54 height 4
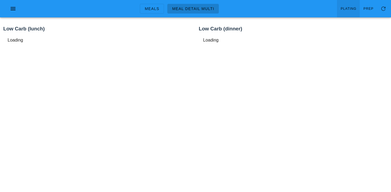
click at [345, 7] on span "Plating" at bounding box center [348, 9] width 16 height 4
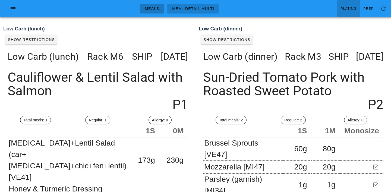
click at [153, 11] on span "Meals" at bounding box center [151, 9] width 15 height 4
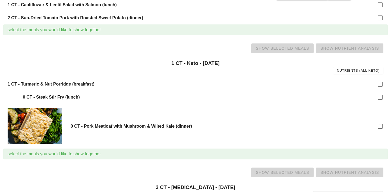
scroll to position [269, 0]
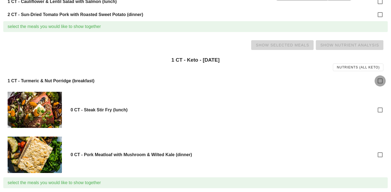
click at [378, 80] on div at bounding box center [379, 80] width 9 height 9
checkbox input "true"
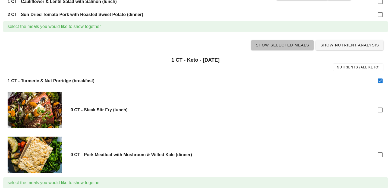
click at [293, 44] on span "Show Selected Meals" at bounding box center [282, 45] width 54 height 4
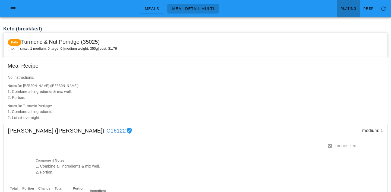
click at [344, 10] on span "Plating" at bounding box center [348, 9] width 16 height 4
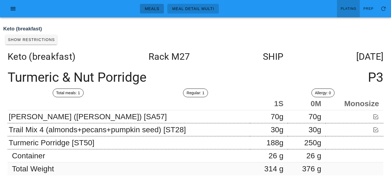
click at [149, 7] on span "Meals" at bounding box center [151, 9] width 15 height 4
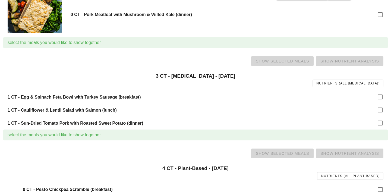
scroll to position [411, 0]
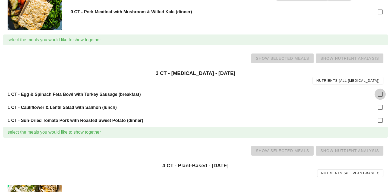
click at [380, 94] on div at bounding box center [379, 94] width 9 height 9
checkbox input "true"
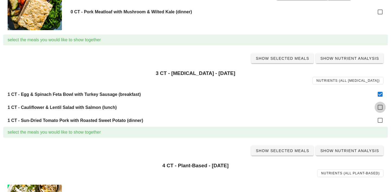
click at [380, 107] on div at bounding box center [379, 107] width 9 height 9
checkbox input "true"
click at [380, 118] on div at bounding box center [379, 120] width 9 height 9
checkbox input "true"
click at [278, 59] on span "Show Selected Meals" at bounding box center [282, 58] width 54 height 4
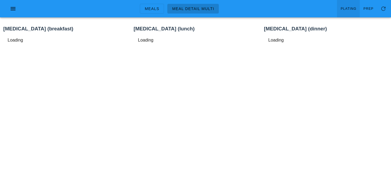
click at [353, 4] on link "Plating" at bounding box center [348, 8] width 23 height 17
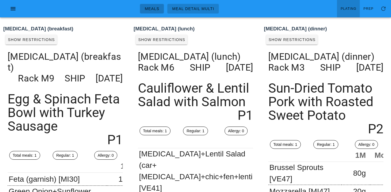
click at [154, 8] on span "Meals" at bounding box center [151, 9] width 15 height 4
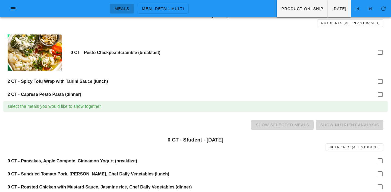
scroll to position [568, 0]
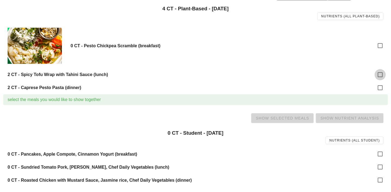
click at [381, 75] on div at bounding box center [379, 74] width 9 height 9
checkbox input "true"
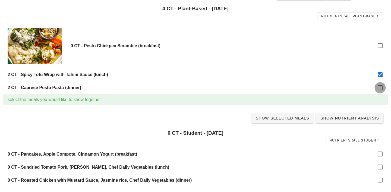
click at [380, 88] on div at bounding box center [379, 87] width 9 height 9
checkbox input "true"
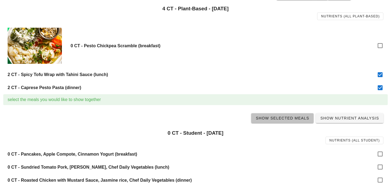
click at [285, 120] on link "Show Selected Meals" at bounding box center [282, 118] width 62 height 10
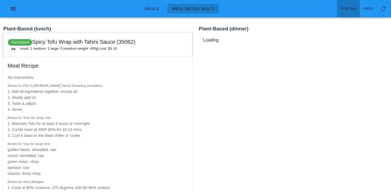
click at [347, 9] on span "Plating" at bounding box center [348, 9] width 16 height 4
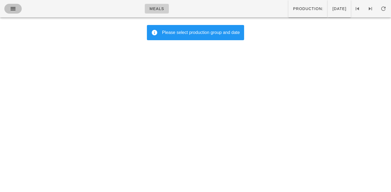
click at [12, 9] on icon "button" at bounding box center [13, 8] width 7 height 7
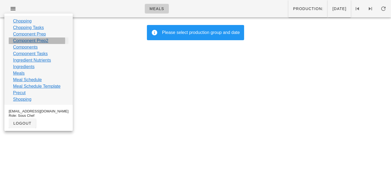
click at [15, 43] on link "Component Prep2" at bounding box center [30, 40] width 35 height 7
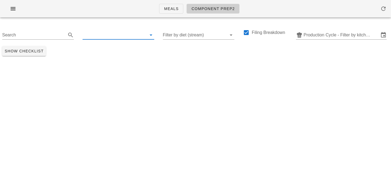
click at [91, 33] on input "text" at bounding box center [113, 35] width 63 height 9
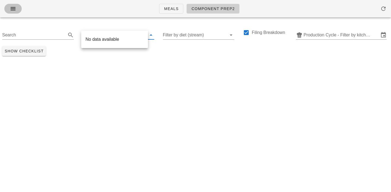
click at [13, 7] on icon "button" at bounding box center [13, 8] width 7 height 7
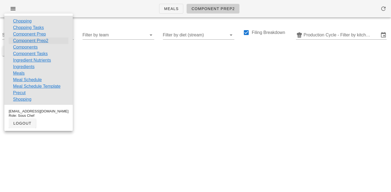
click at [27, 40] on link "Component Prep2" at bounding box center [30, 40] width 35 height 7
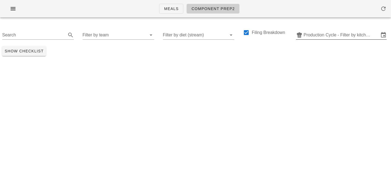
click at [317, 35] on input "Production Cycle - Filter by kitchen production schedules" at bounding box center [340, 35] width 75 height 9
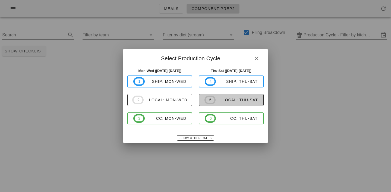
click at [224, 98] on div "local: Thu-Sat" at bounding box center [236, 100] width 42 height 4
type input "local: Thu-Sat ([DATE]-[DATE])"
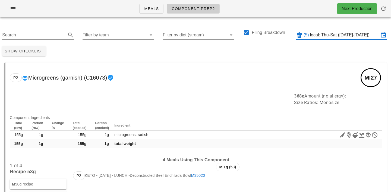
click at [101, 34] on input "Filter by team" at bounding box center [113, 35] width 63 height 9
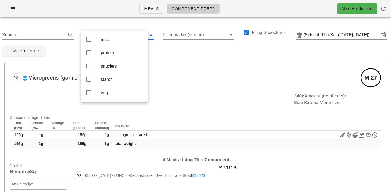
click at [180, 50] on div "Show Checklist" at bounding box center [195, 51] width 391 height 14
